Goal: Transaction & Acquisition: Purchase product/service

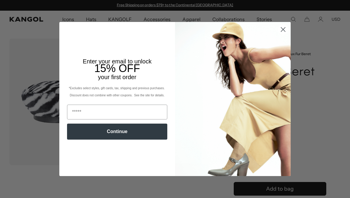
click at [271, 116] on img "POPUP Form" at bounding box center [233, 99] width 116 height 154
click at [283, 29] on icon "Close dialog" at bounding box center [283, 29] width 4 height 4
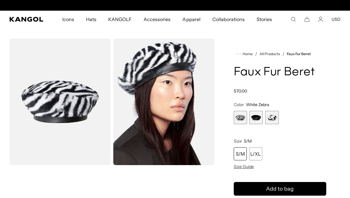
scroll to position [0, 122]
click at [256, 117] on span "2 of 3" at bounding box center [255, 117] width 13 height 13
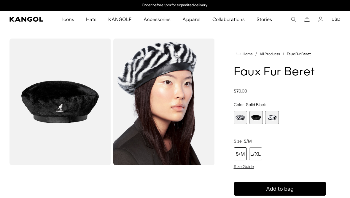
click at [244, 122] on span "1 of 3" at bounding box center [239, 117] width 13 height 13
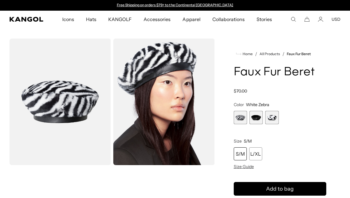
click at [273, 118] on span "3 of 3" at bounding box center [271, 117] width 13 height 13
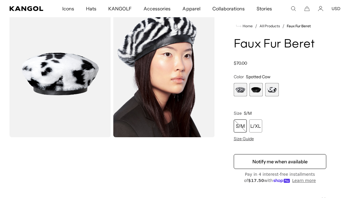
scroll to position [27, 0]
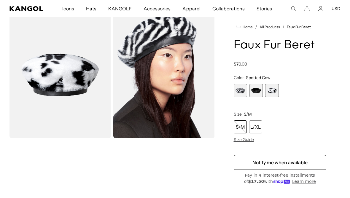
click at [261, 91] on span "2 of 3" at bounding box center [255, 90] width 13 height 13
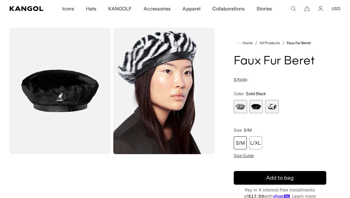
scroll to position [11, 0]
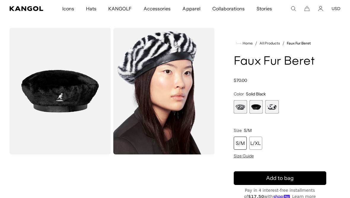
click at [241, 143] on div "S/M" at bounding box center [239, 143] width 13 height 13
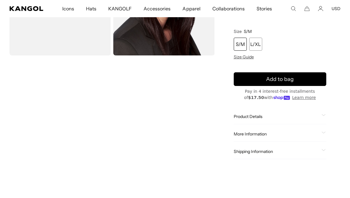
scroll to position [113, 0]
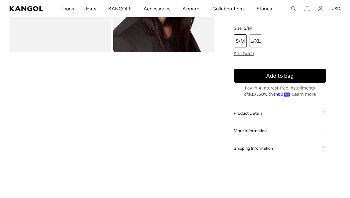
click at [272, 148] on span "Shipping Information" at bounding box center [276, 147] width 86 height 5
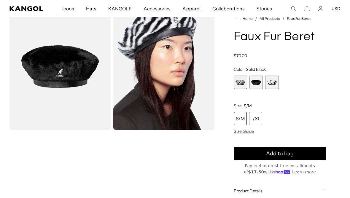
scroll to position [0, 0]
